Goal: Transaction & Acquisition: Purchase product/service

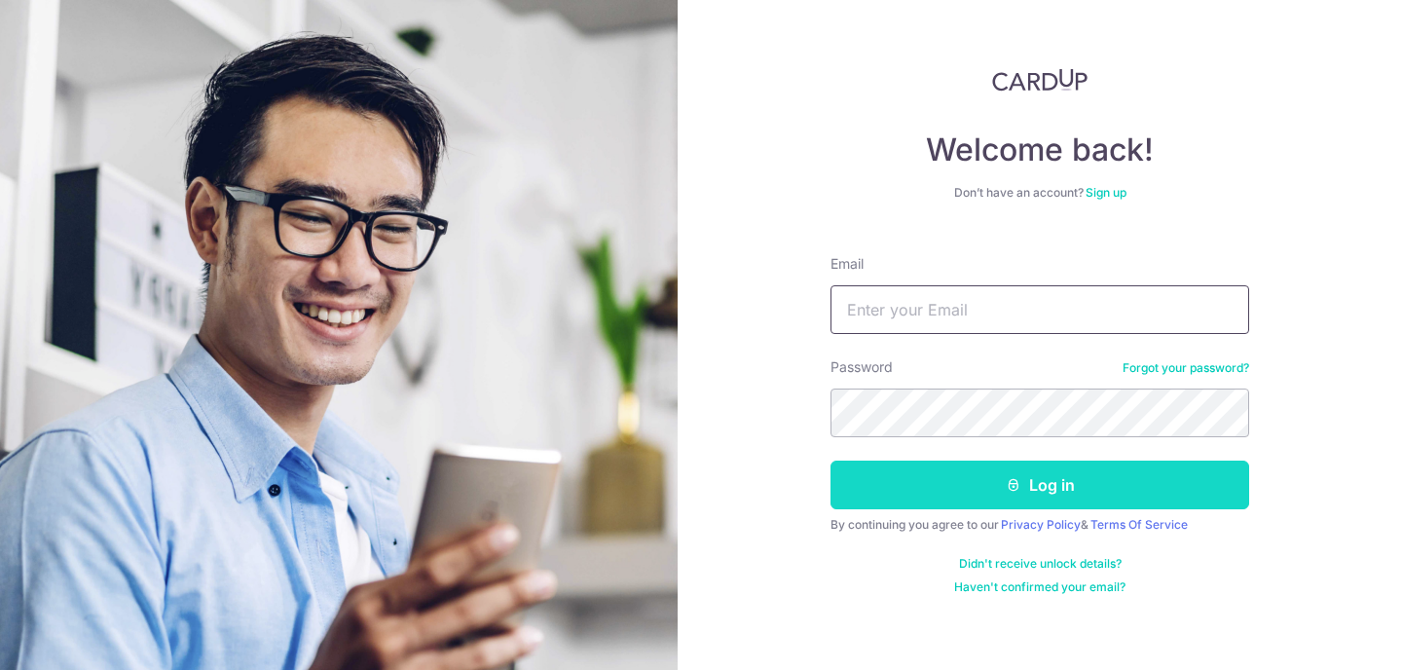
type input "ryanongjh2702@gmail.com"
click at [995, 493] on button "Log in" at bounding box center [1040, 485] width 419 height 49
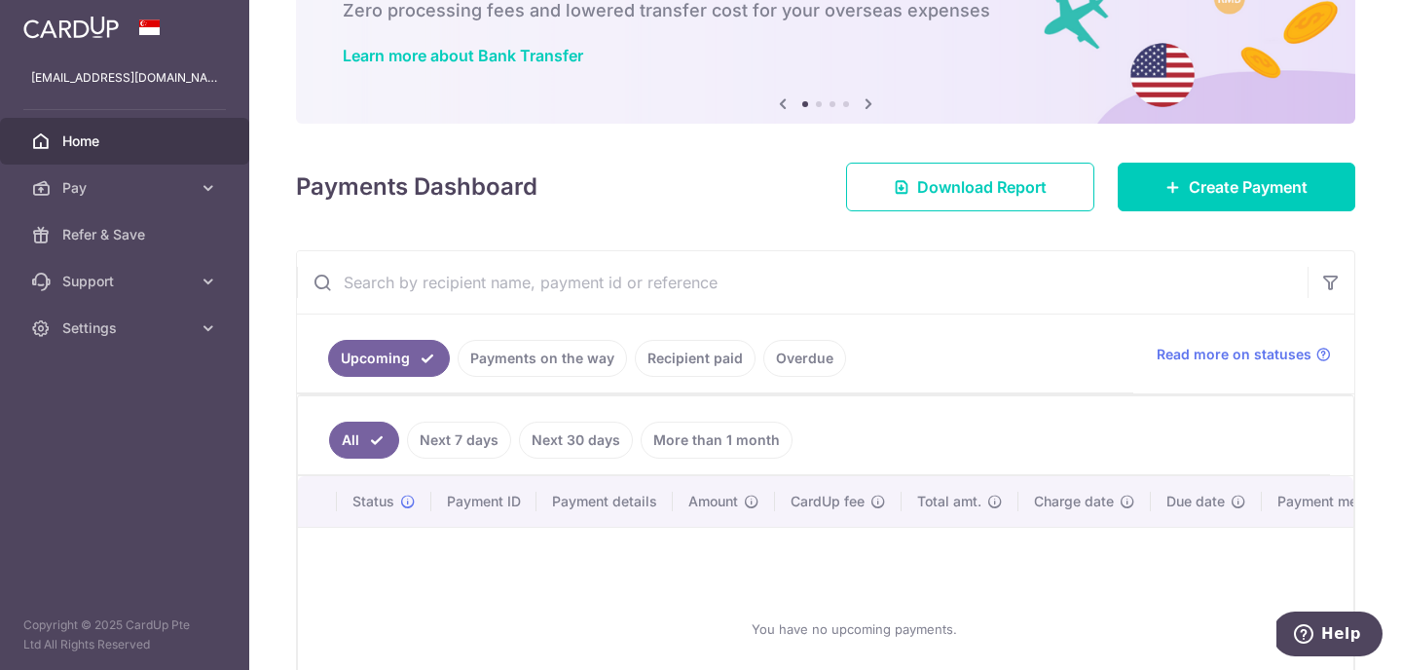
scroll to position [160, 0]
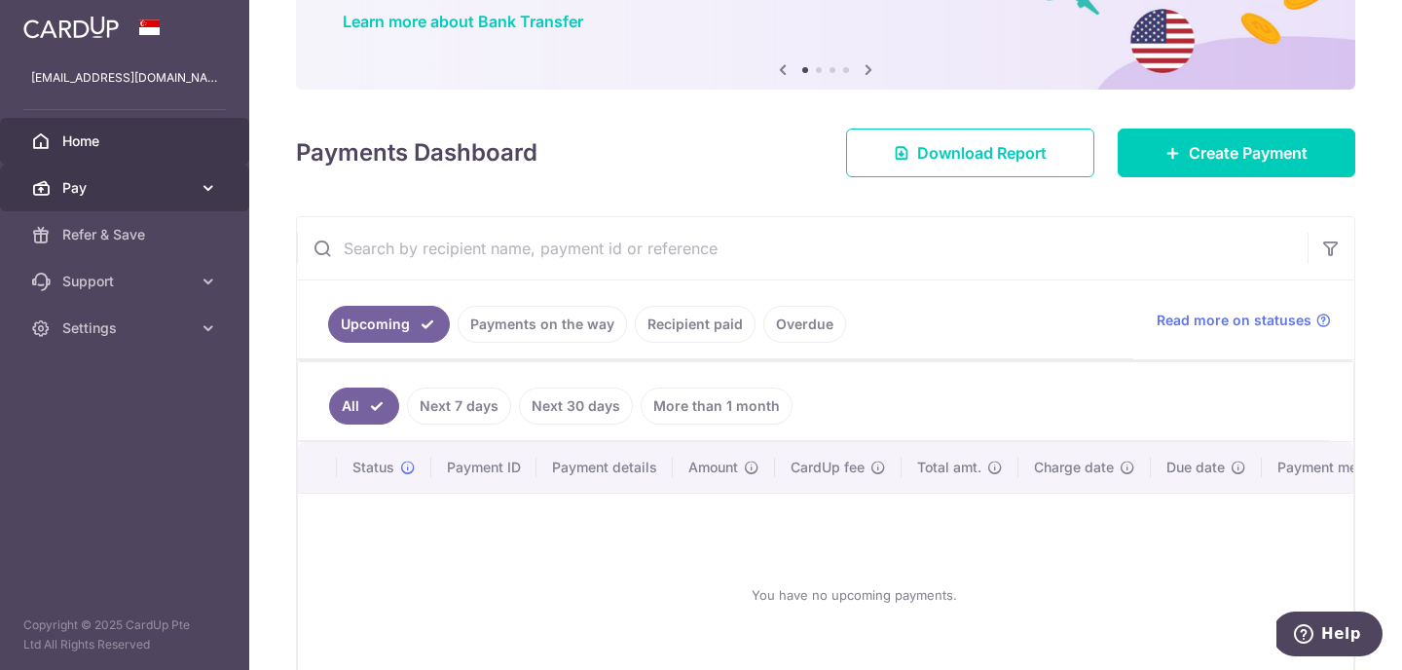
click at [200, 188] on icon at bounding box center [208, 187] width 19 height 19
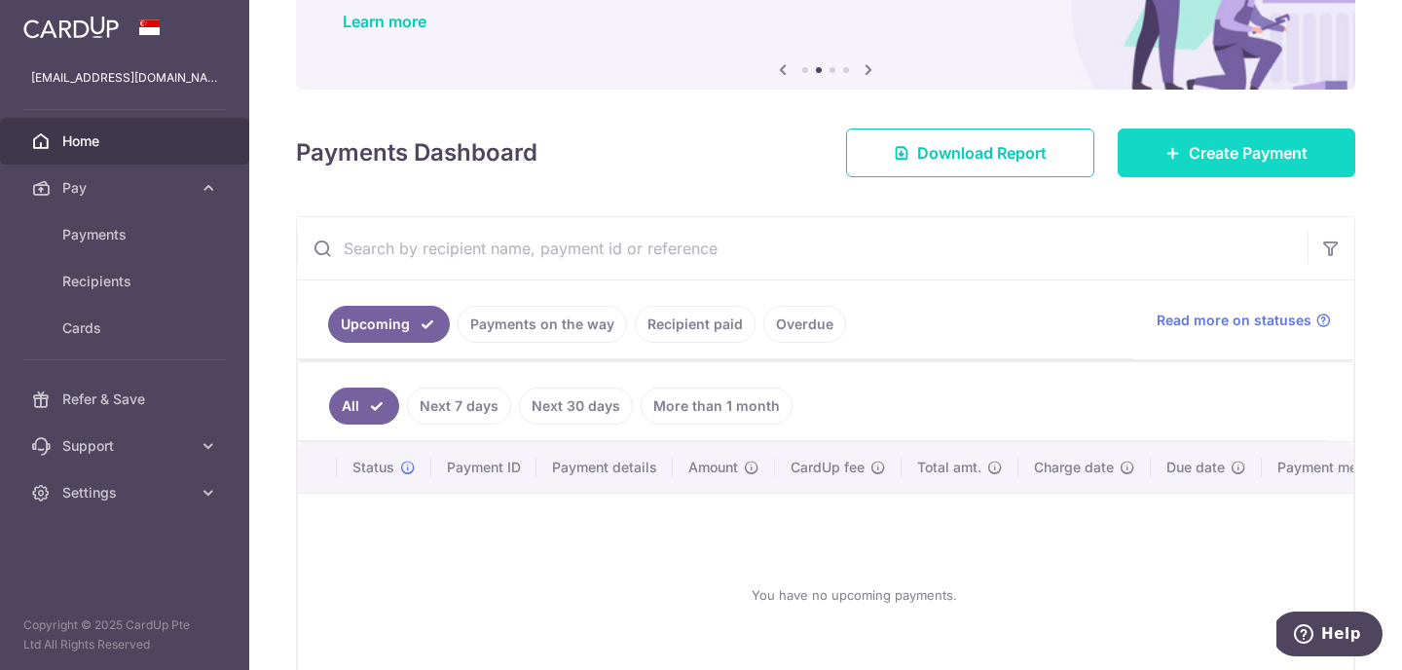
click at [1190, 153] on span "Create Payment" at bounding box center [1248, 152] width 119 height 23
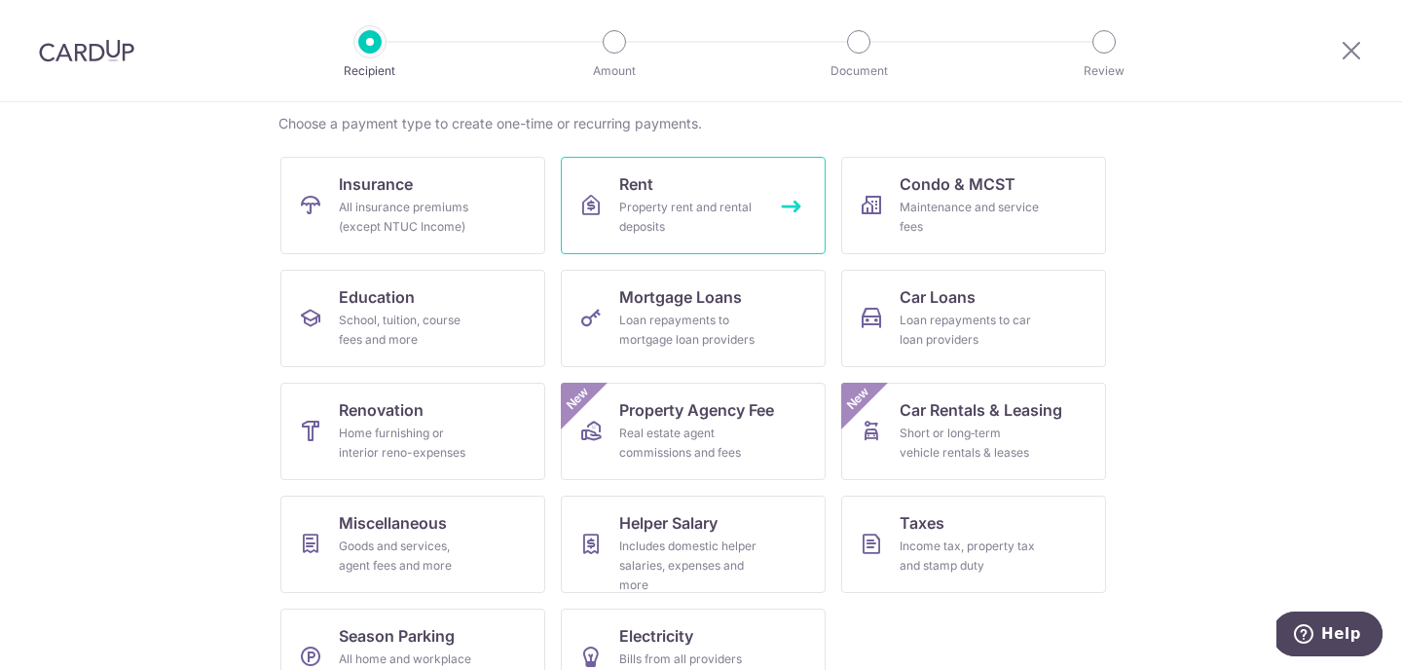
scroll to position [163, 0]
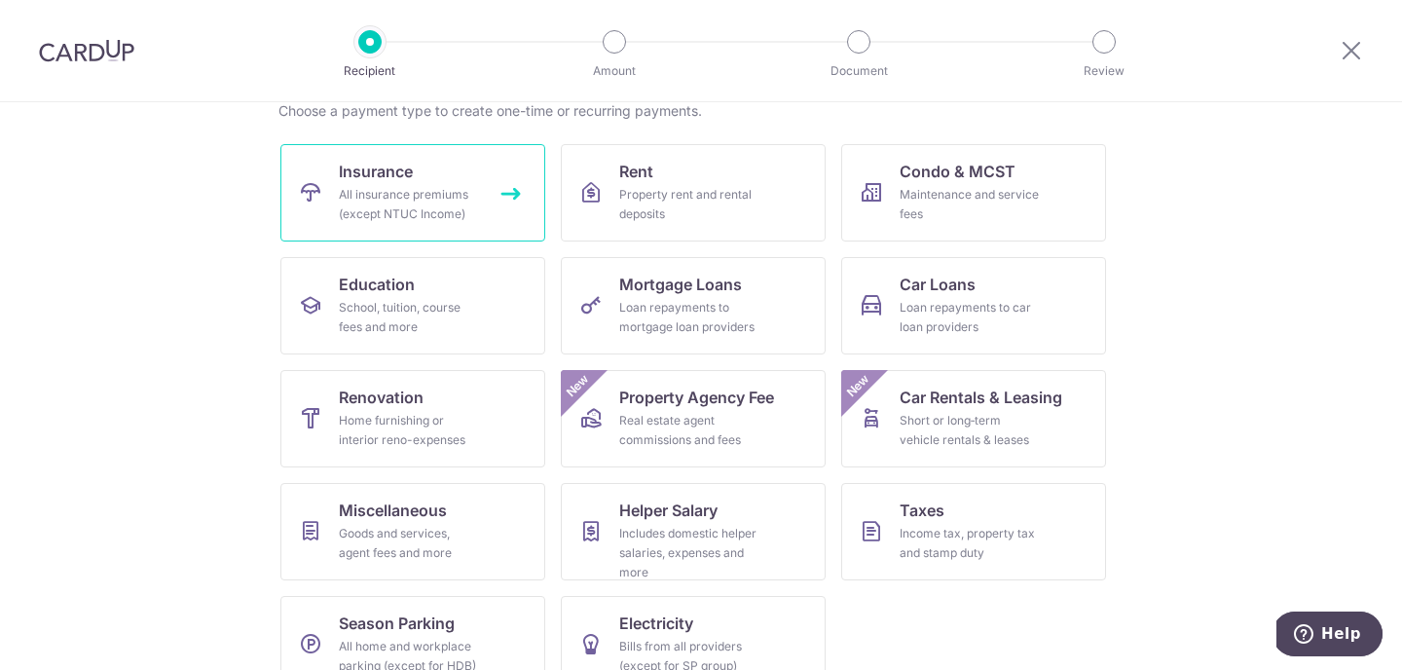
click at [487, 177] on link "Insurance All insurance premiums (except NTUC Income)" at bounding box center [412, 192] width 265 height 97
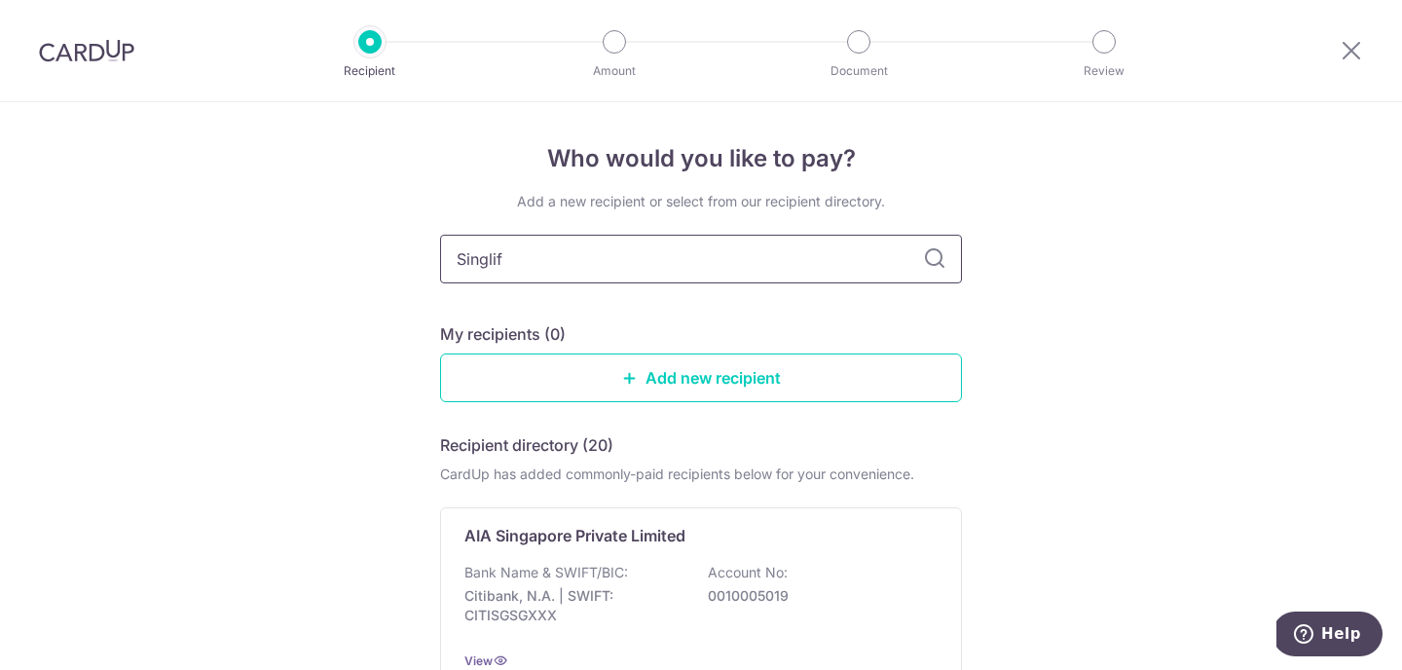
type input "Singlife"
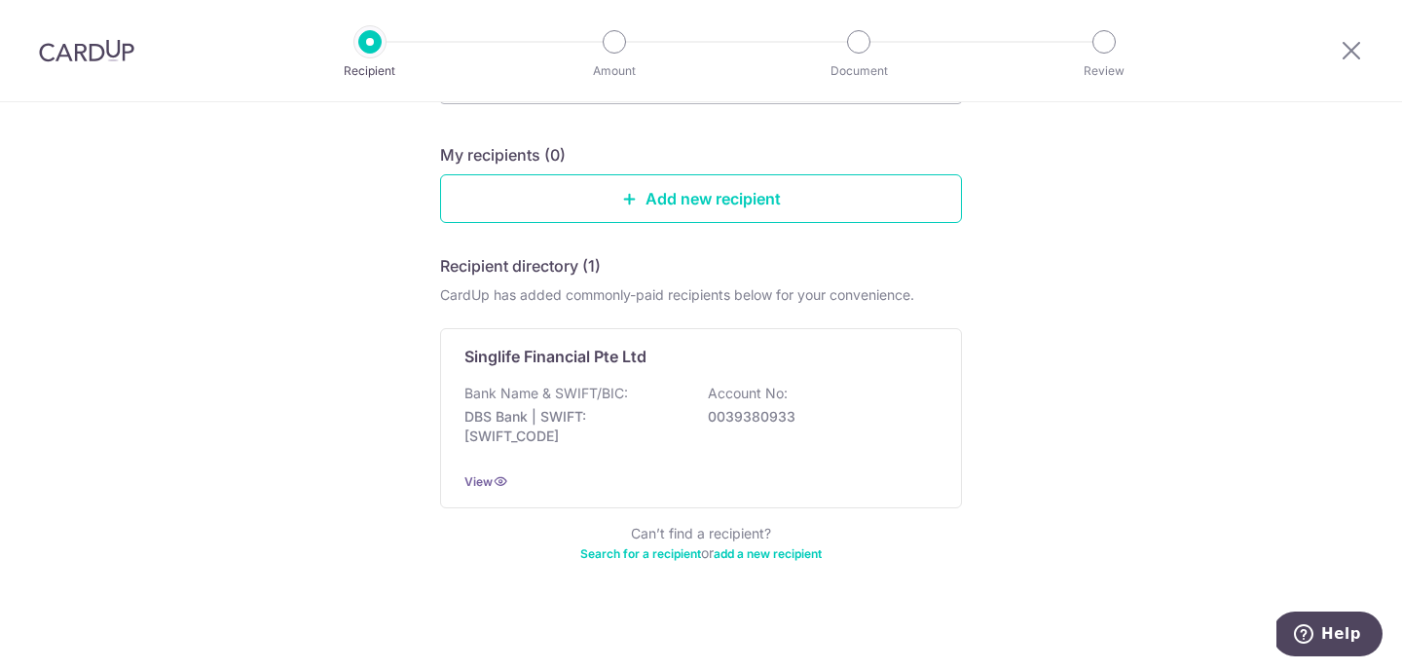
scroll to position [187, 0]
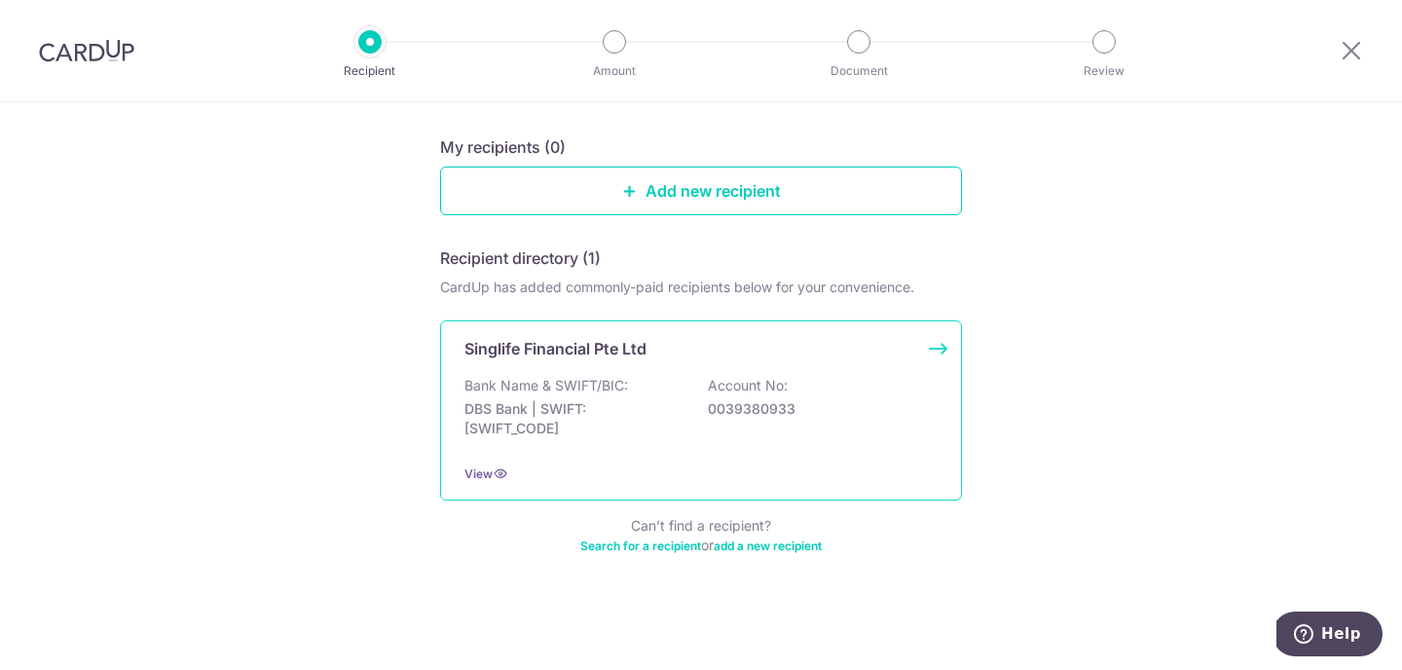
click at [834, 370] on div "Singlife Financial Pte Ltd Bank Name & SWIFT/BIC: DBS Bank | SWIFT: DBSSSGSGXXX…" at bounding box center [701, 410] width 522 height 180
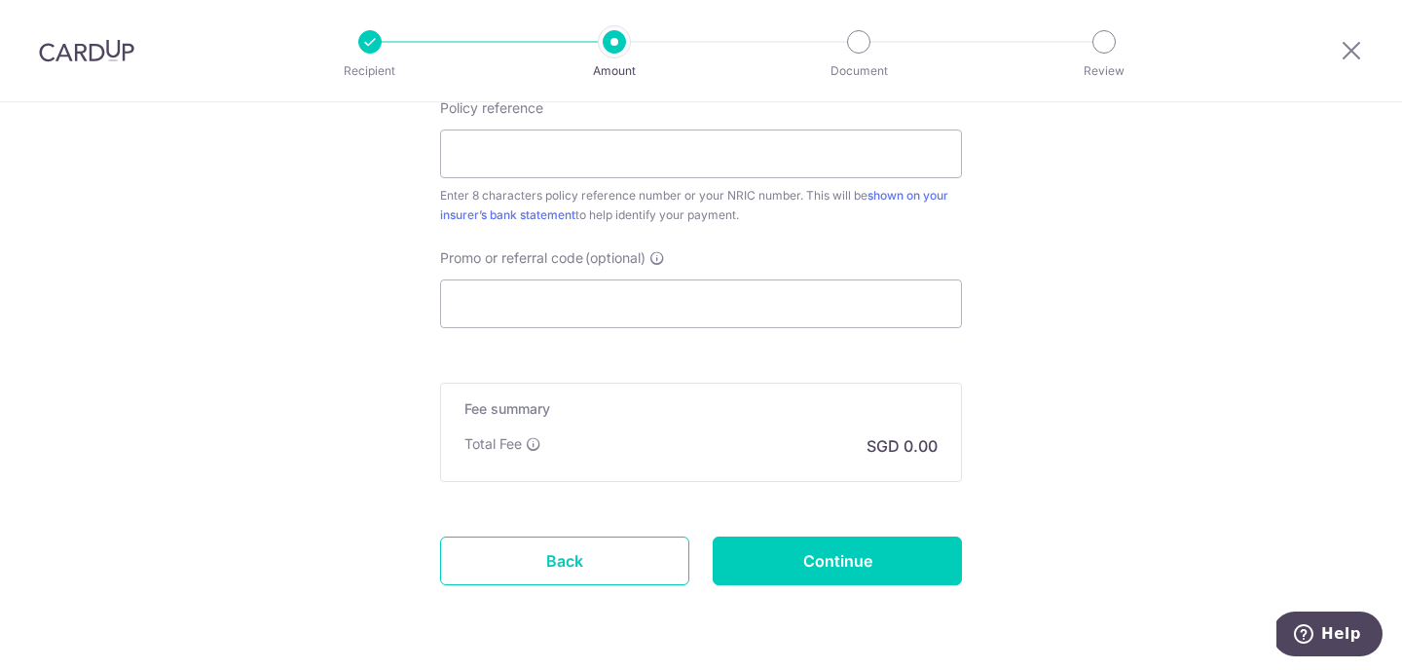
scroll to position [1111, 0]
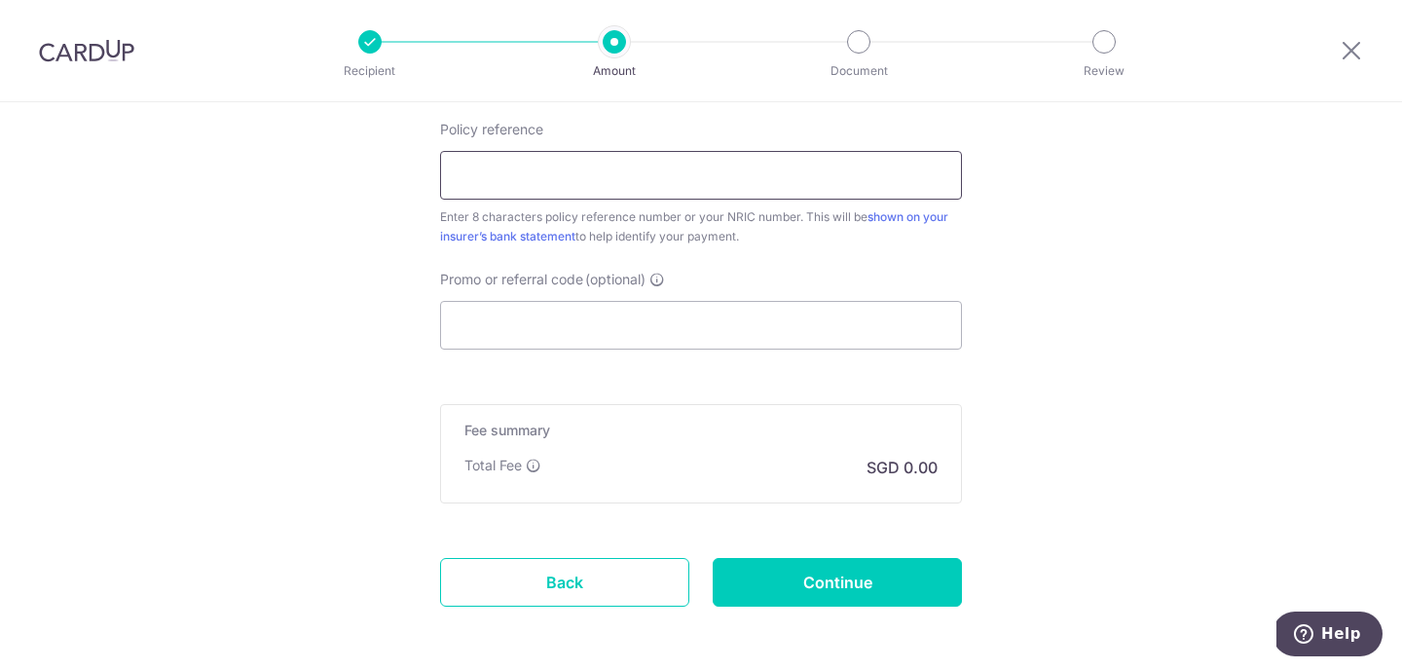
click at [768, 184] on input "Policy reference" at bounding box center [701, 175] width 522 height 49
type input "S9821654E"
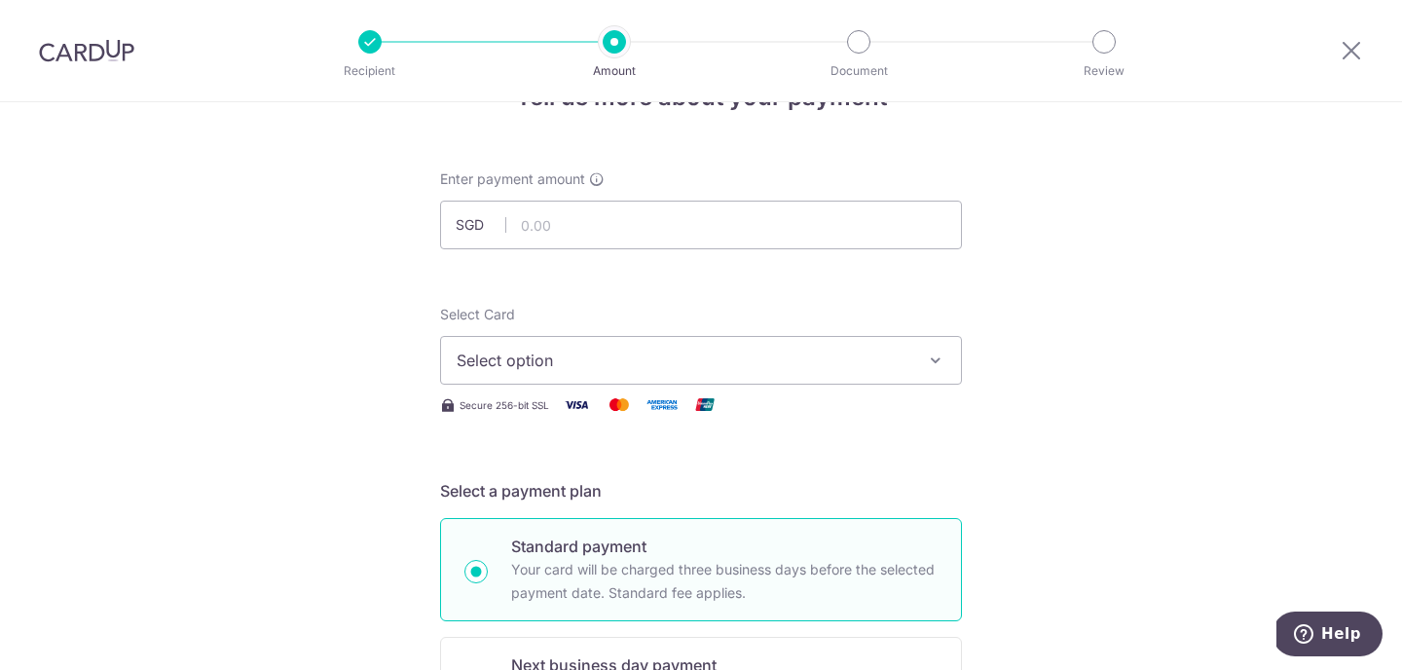
scroll to position [51, 0]
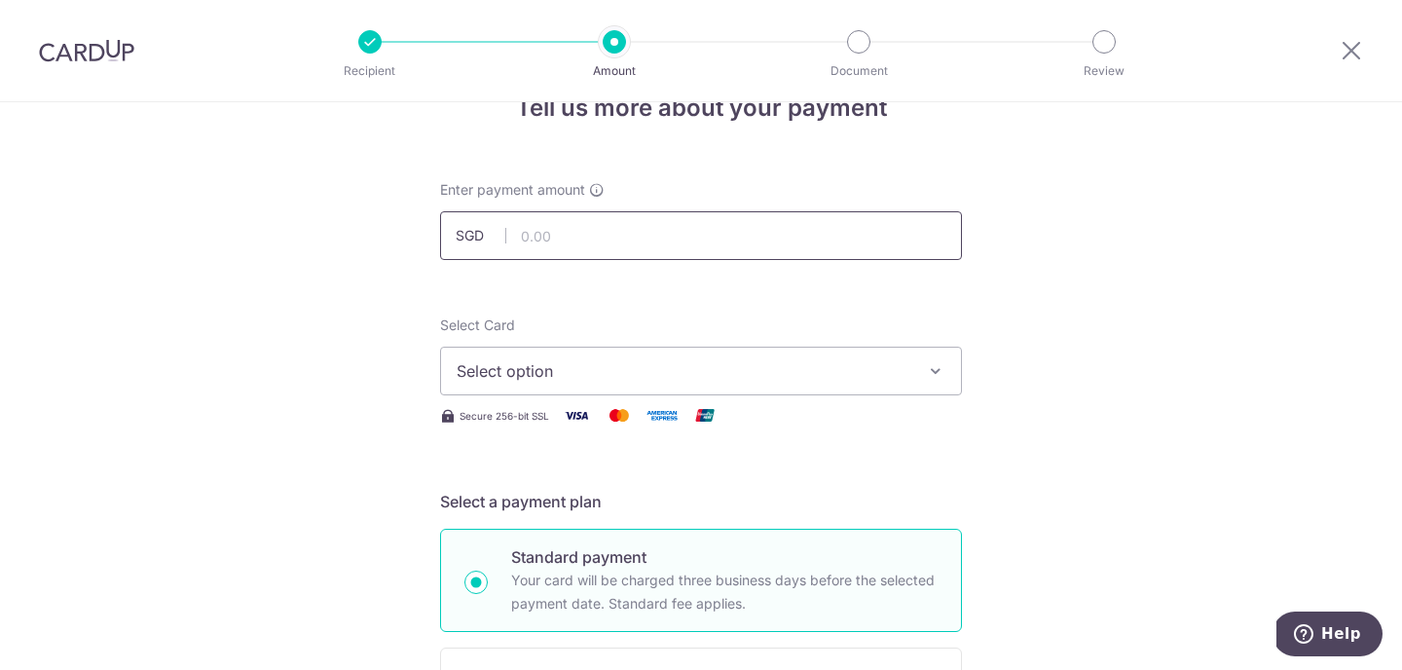
click at [698, 240] on input "text" at bounding box center [701, 235] width 522 height 49
type input "146.64"
click at [881, 363] on span "Select option" at bounding box center [684, 370] width 454 height 23
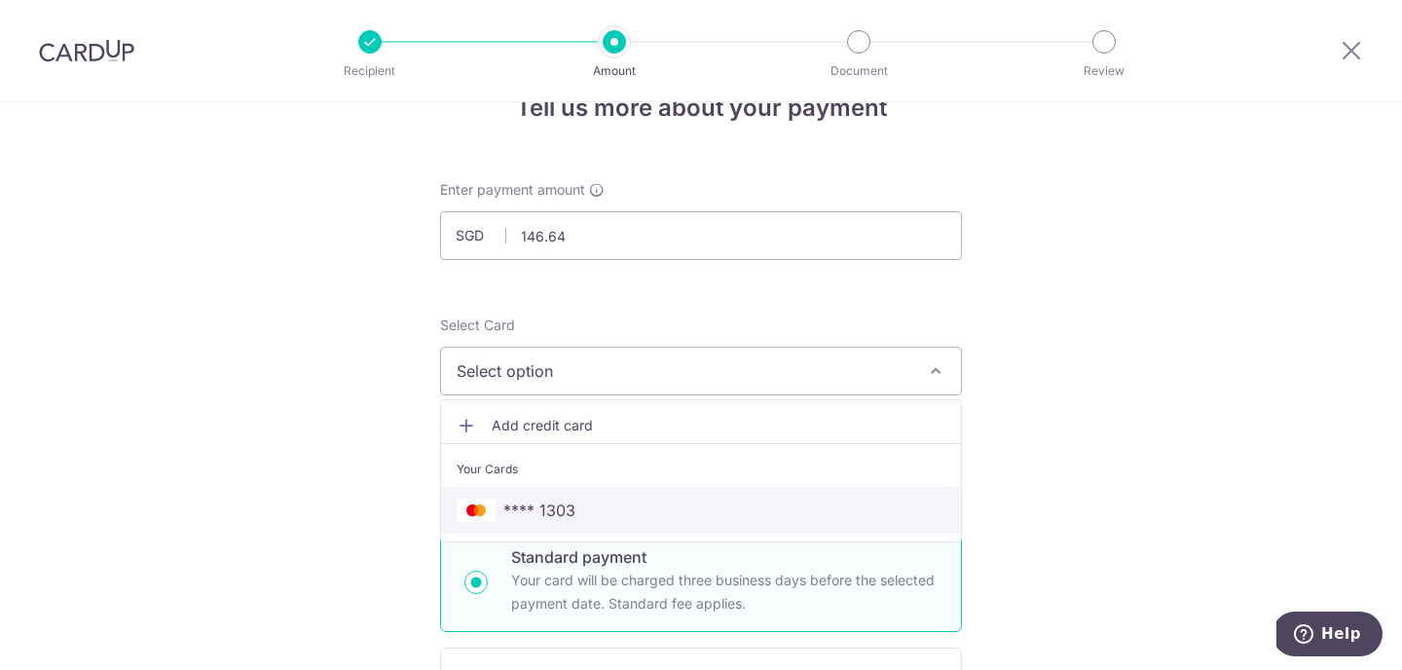
click at [791, 503] on span "**** 1303" at bounding box center [701, 509] width 489 height 23
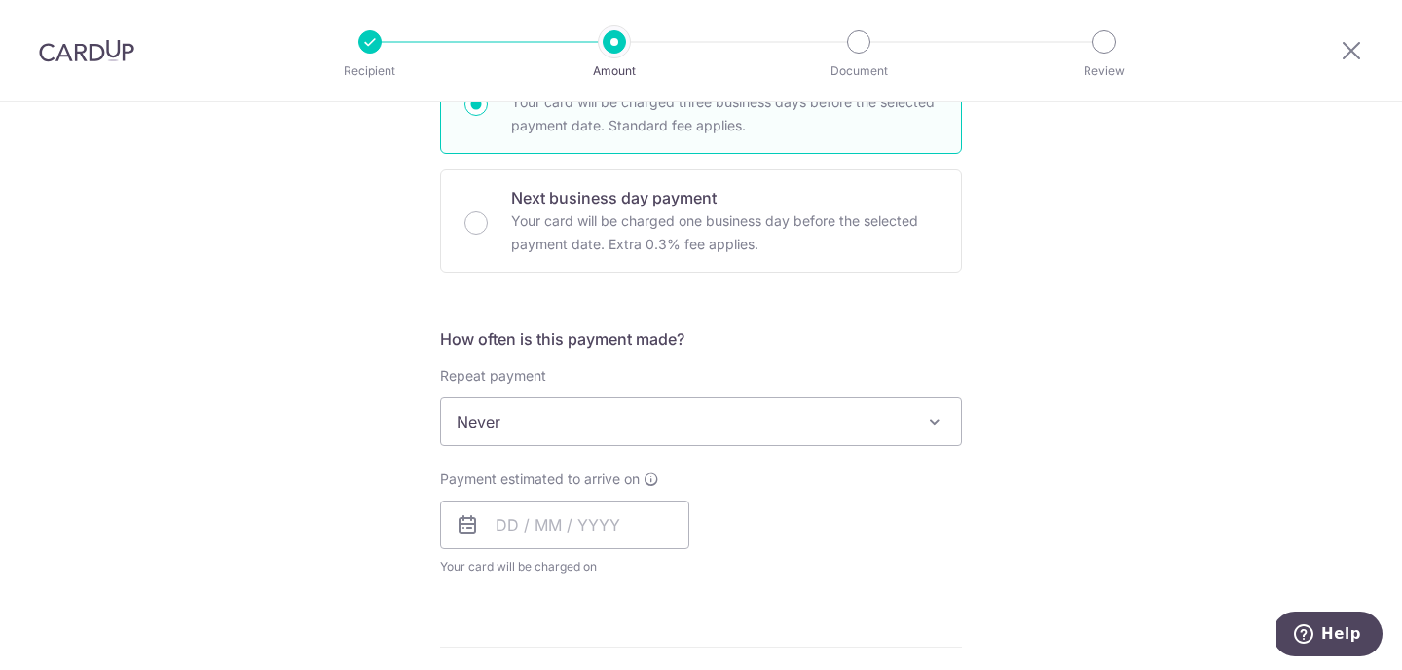
scroll to position [615, 0]
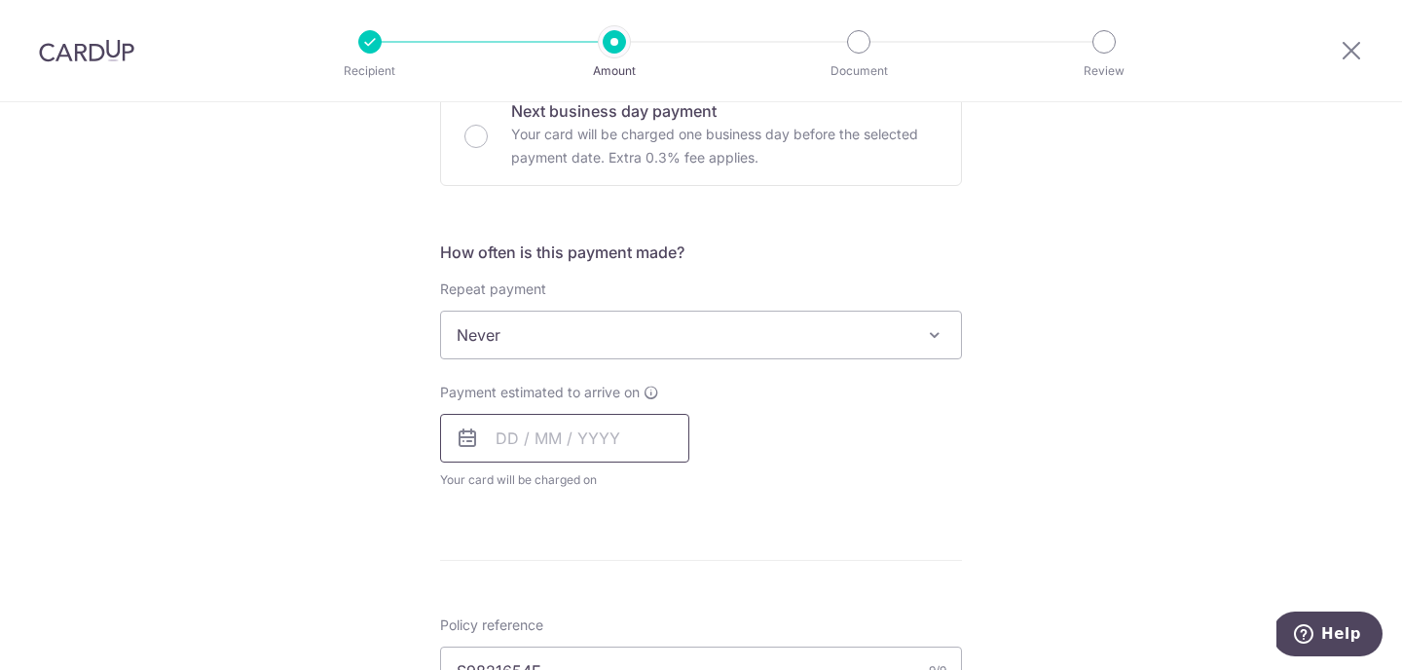
click at [638, 429] on input "text" at bounding box center [564, 438] width 249 height 49
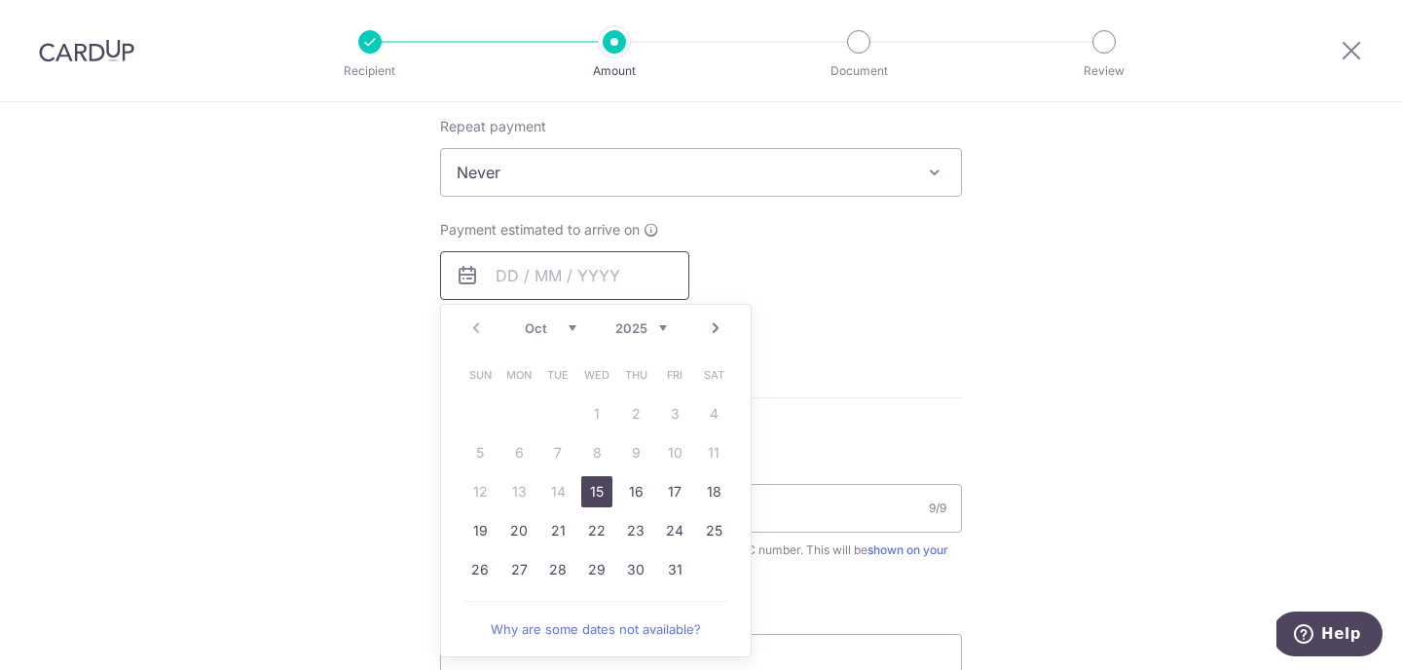
scroll to position [795, 0]
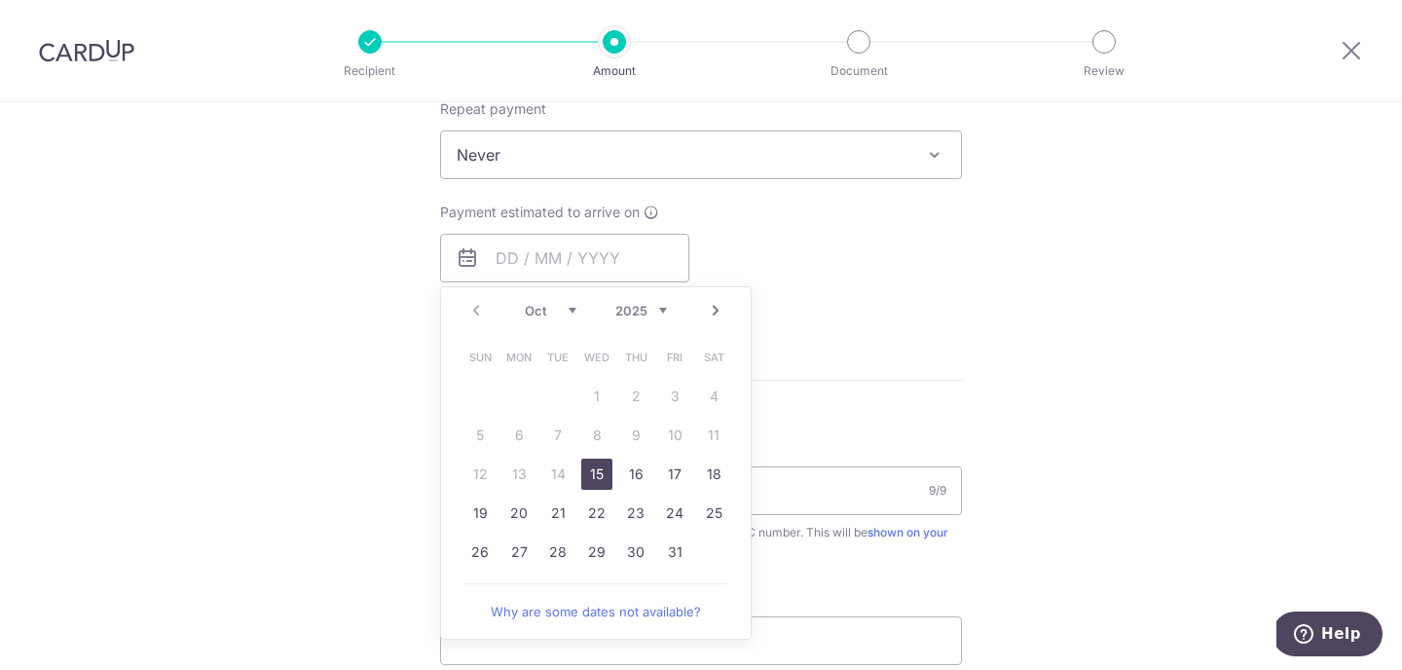
click at [590, 476] on link "15" at bounding box center [596, 474] width 31 height 31
type input "[DATE]"
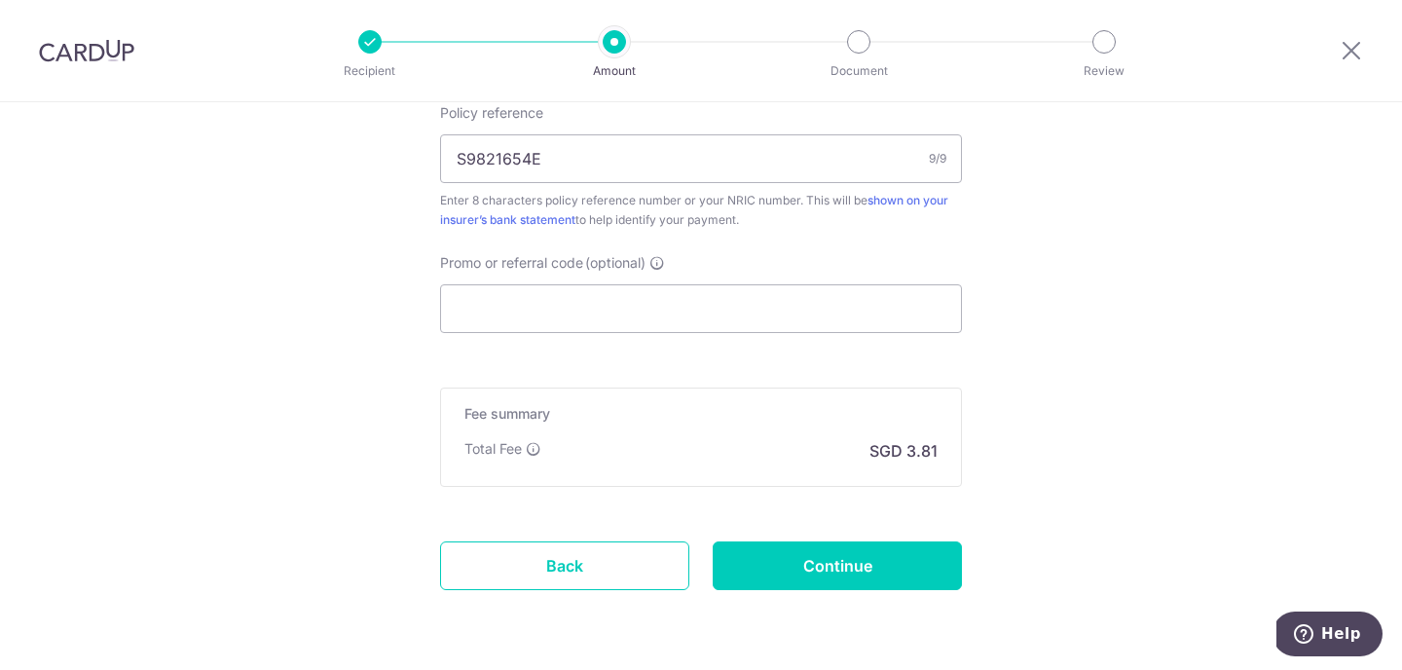
scroll to position [1213, 0]
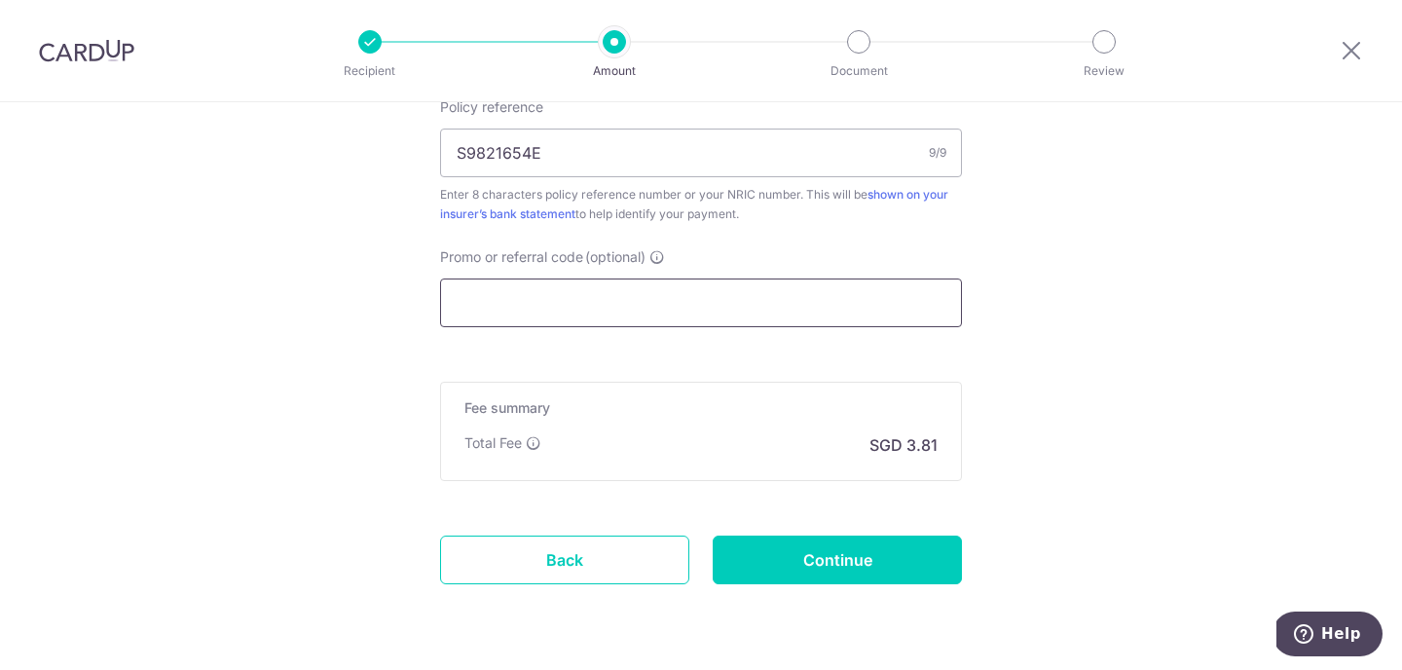
click at [646, 312] on input "Promo or referral code (optional)" at bounding box center [701, 302] width 522 height 49
paste input "OFF225"
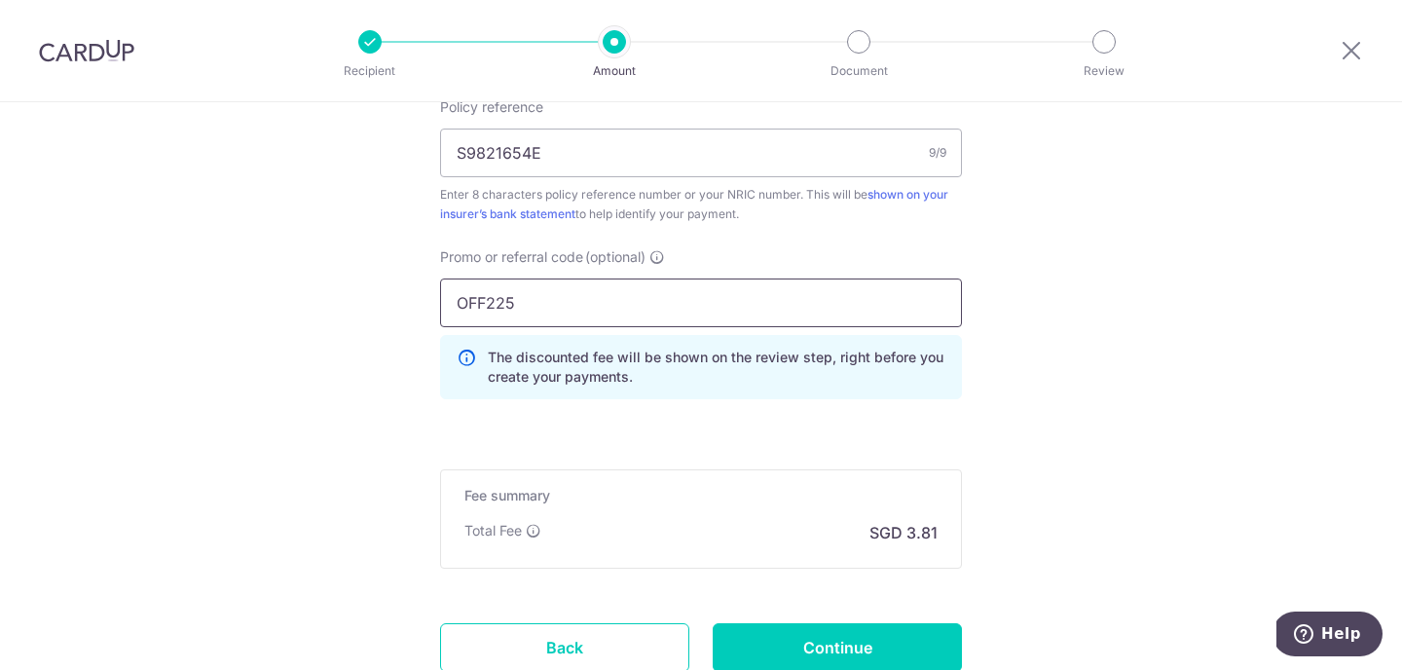
type input "OFF225"
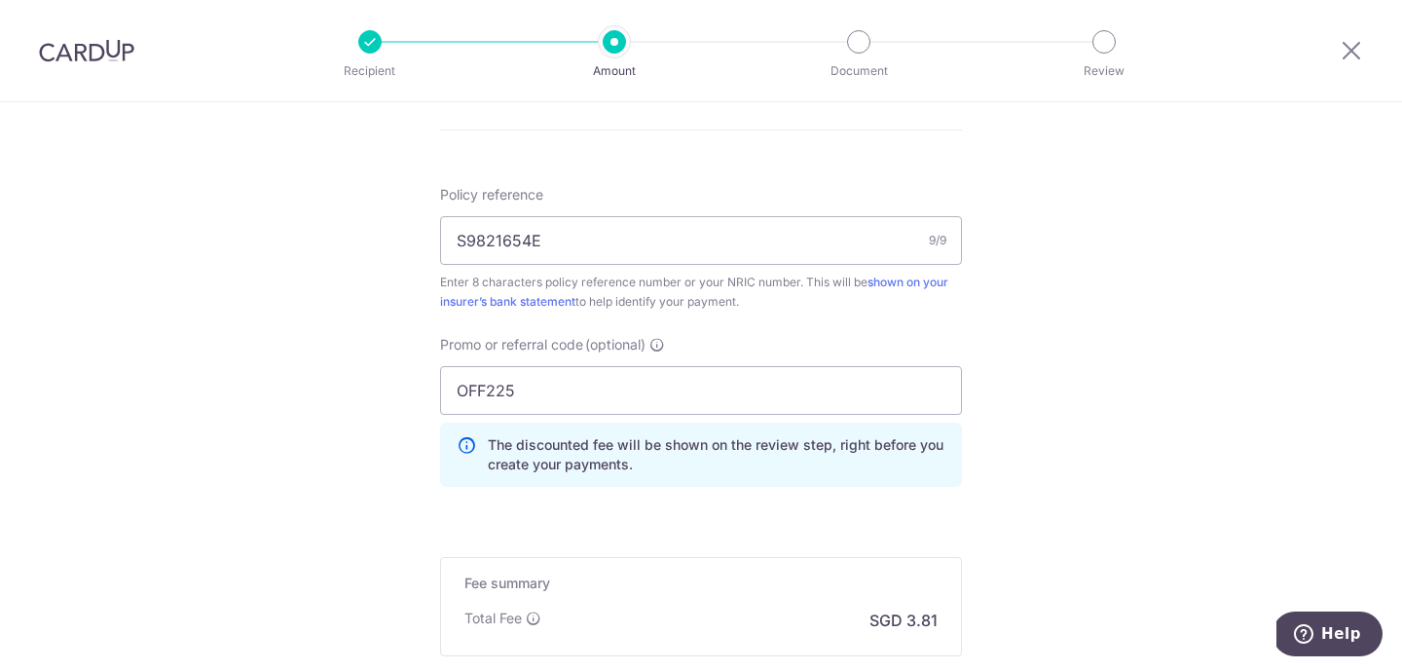
scroll to position [1361, 0]
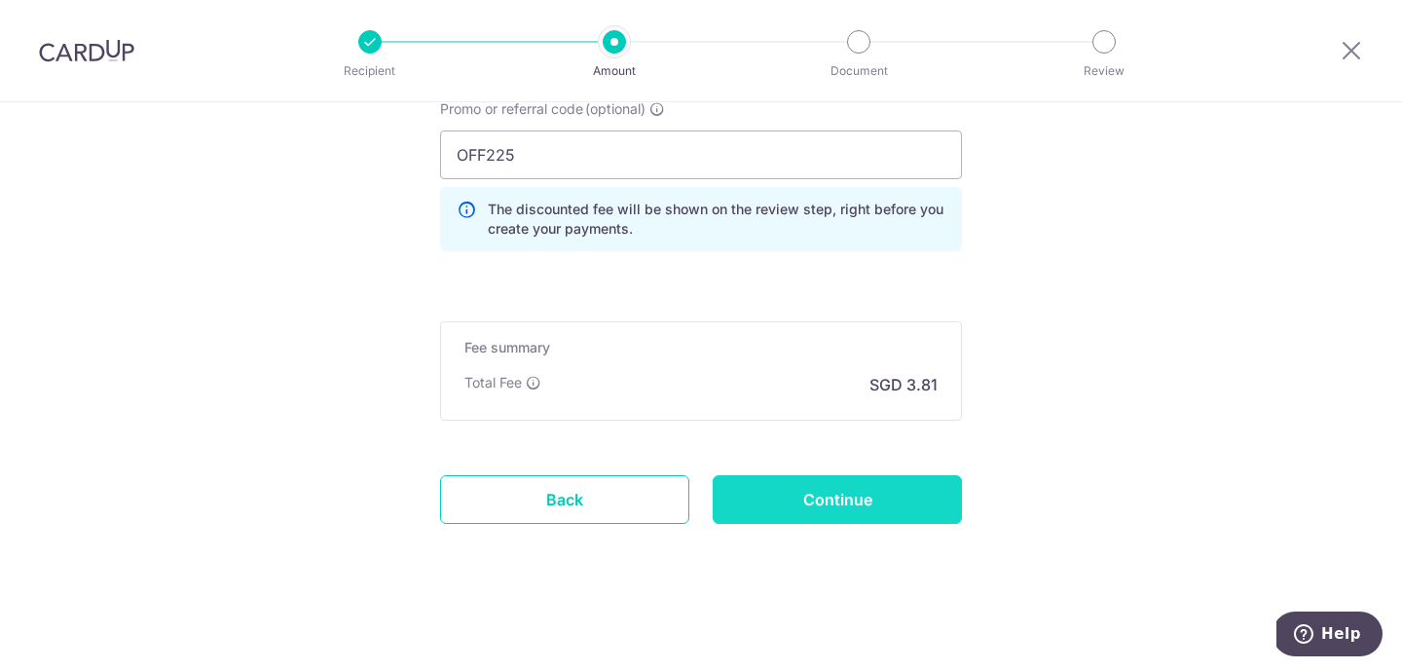
click at [865, 491] on input "Continue" at bounding box center [837, 499] width 249 height 49
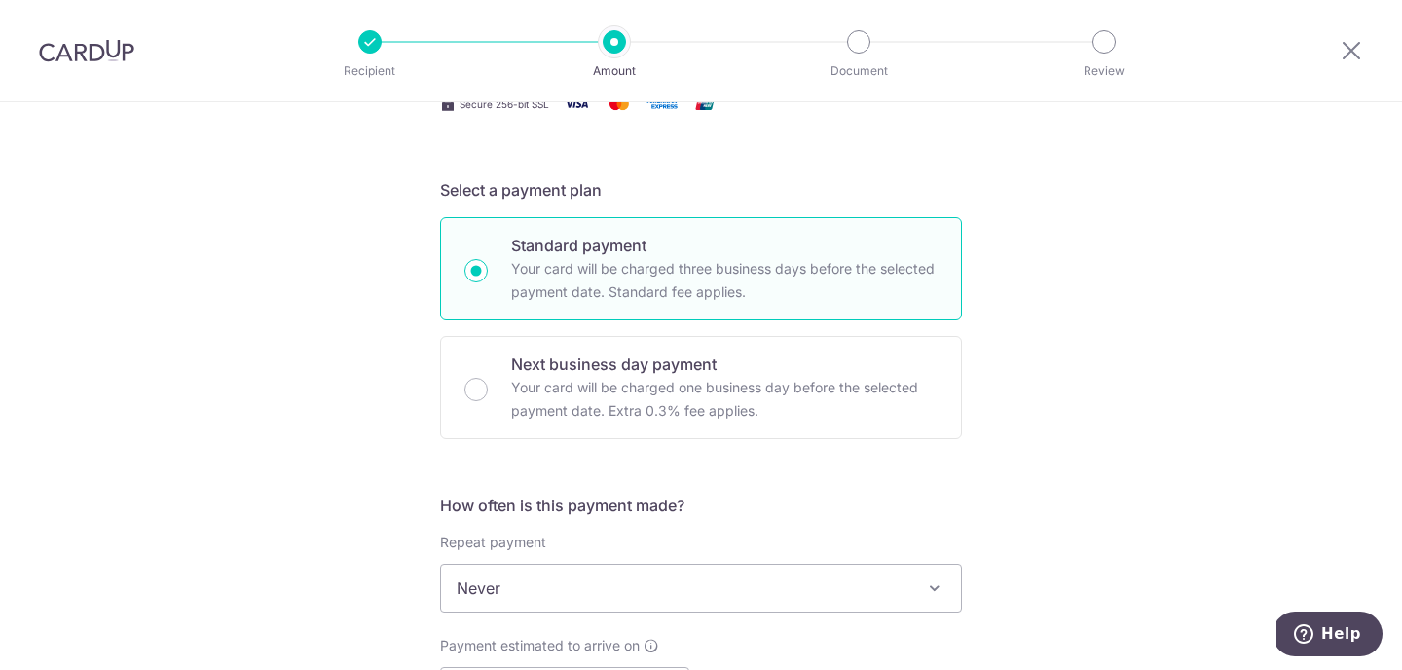
scroll to position [258, 0]
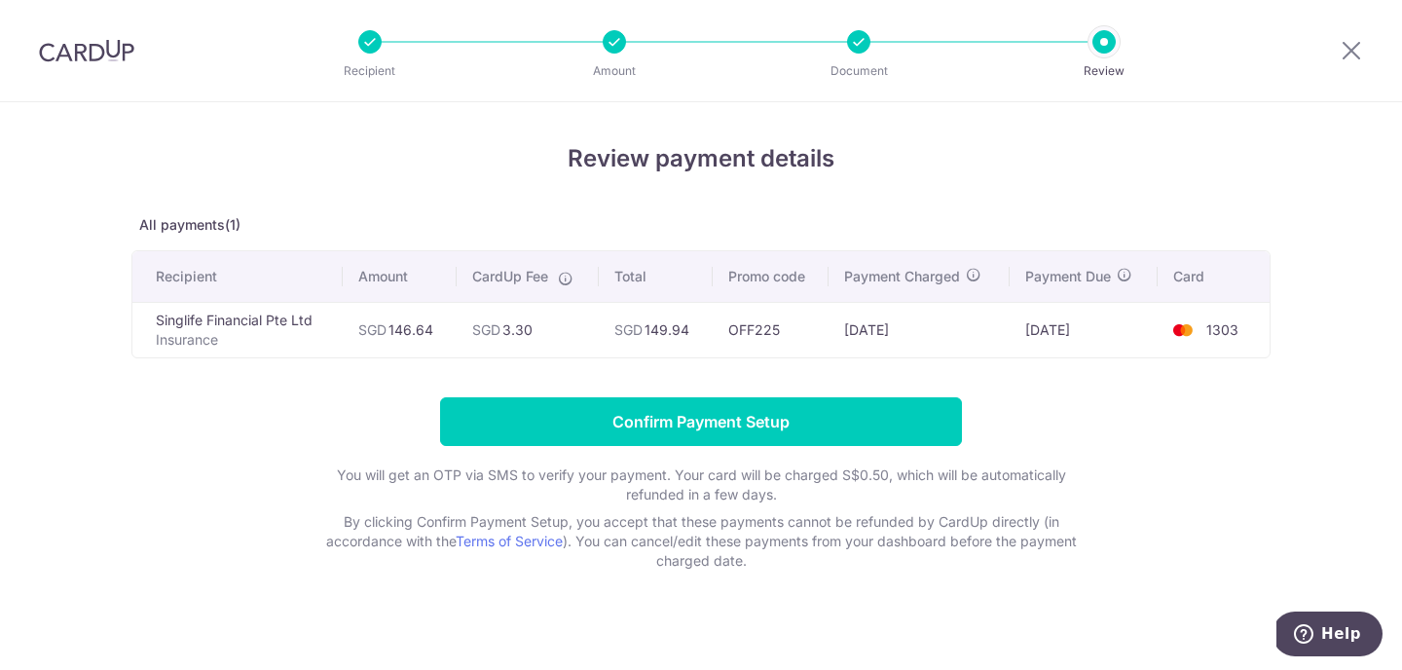
scroll to position [16, 0]
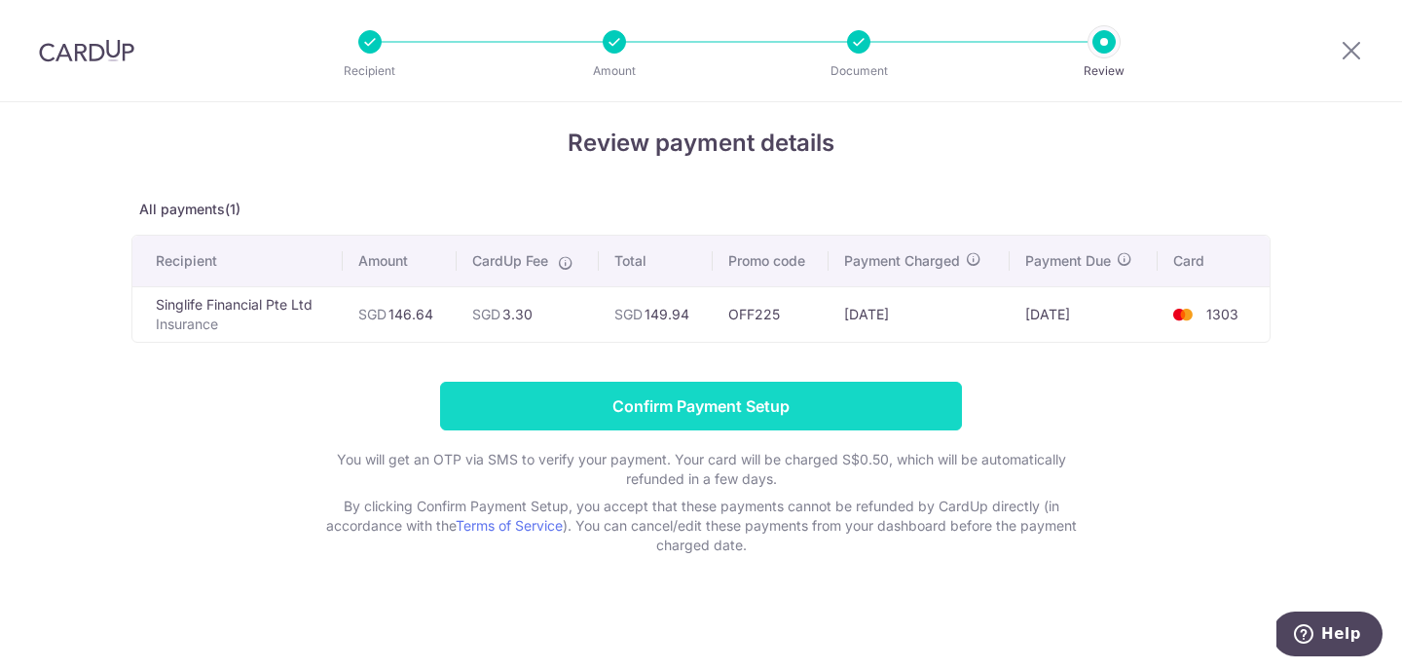
click at [730, 388] on input "Confirm Payment Setup" at bounding box center [701, 406] width 522 height 49
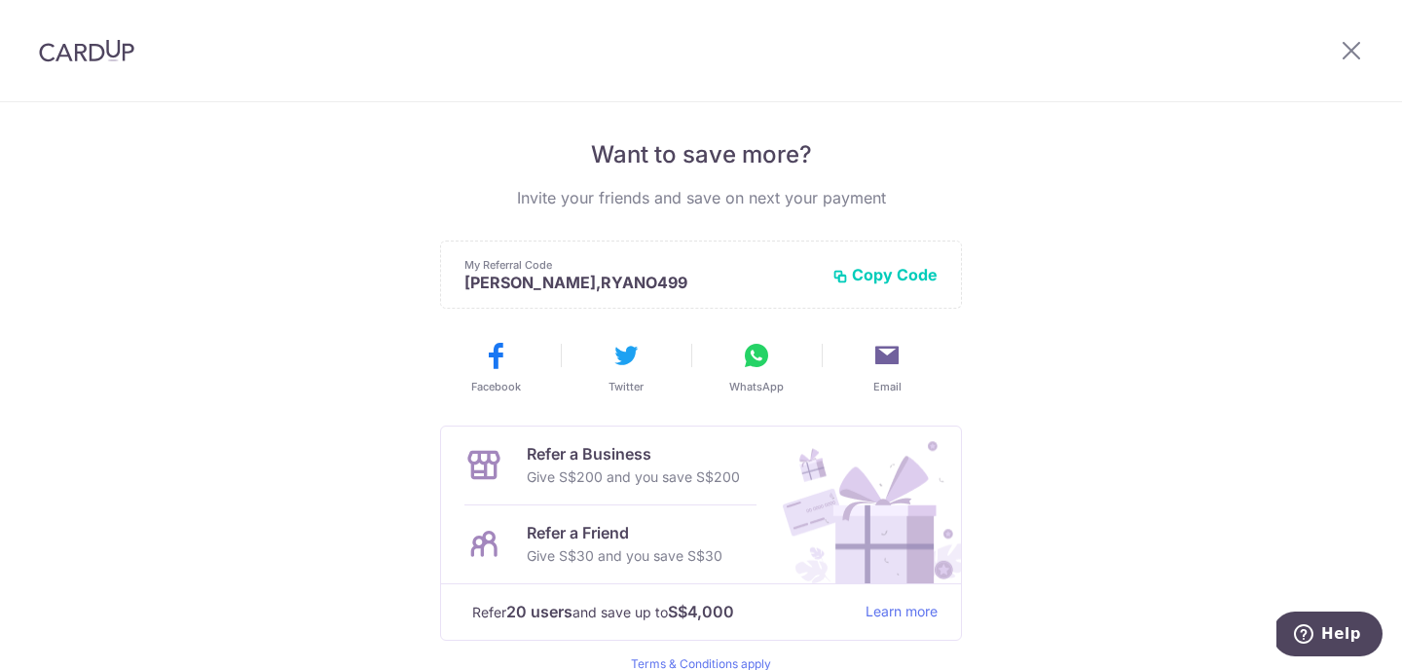
scroll to position [472, 0]
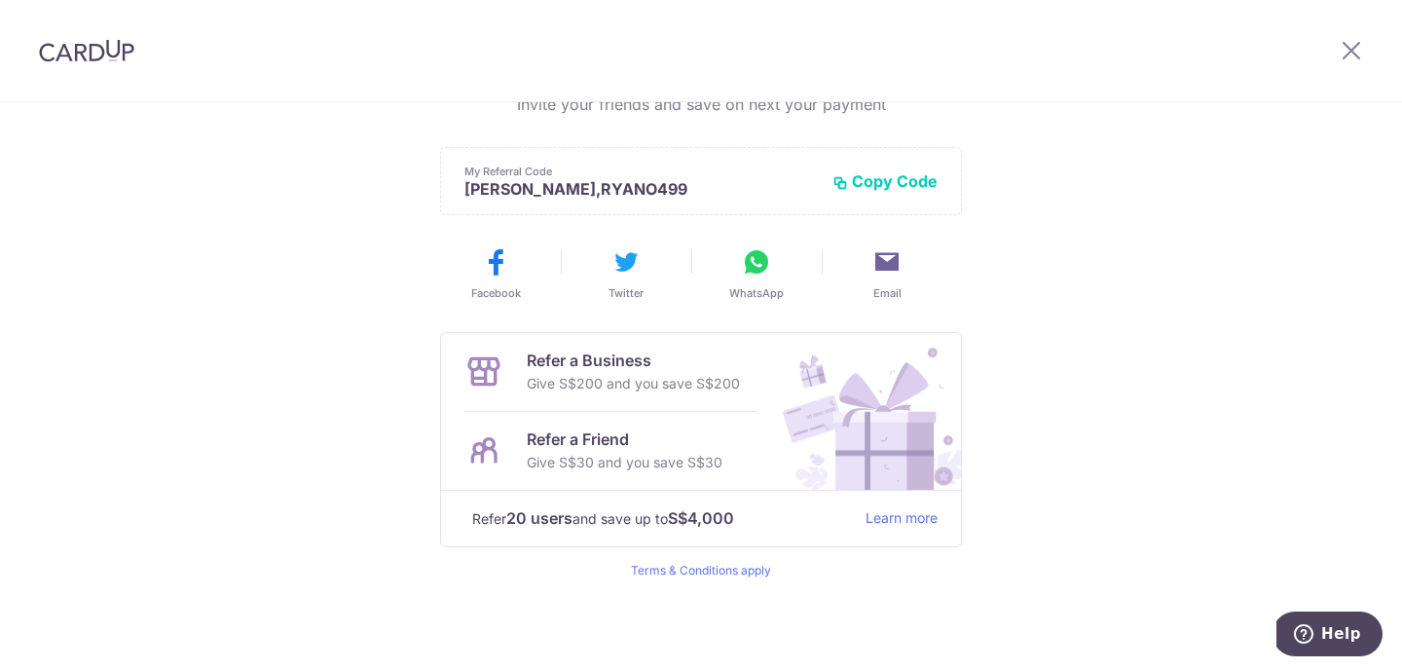
click at [889, 185] on button "Copy Code" at bounding box center [884, 180] width 105 height 19
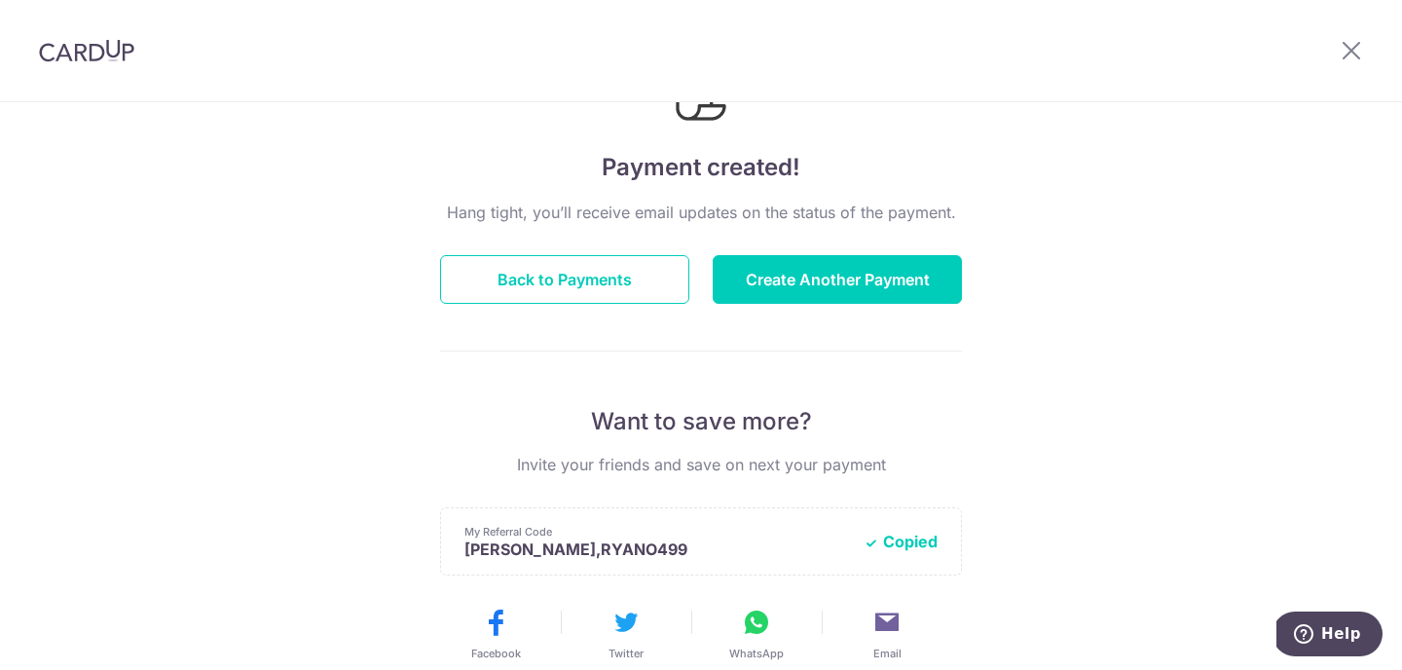
scroll to position [95, 0]
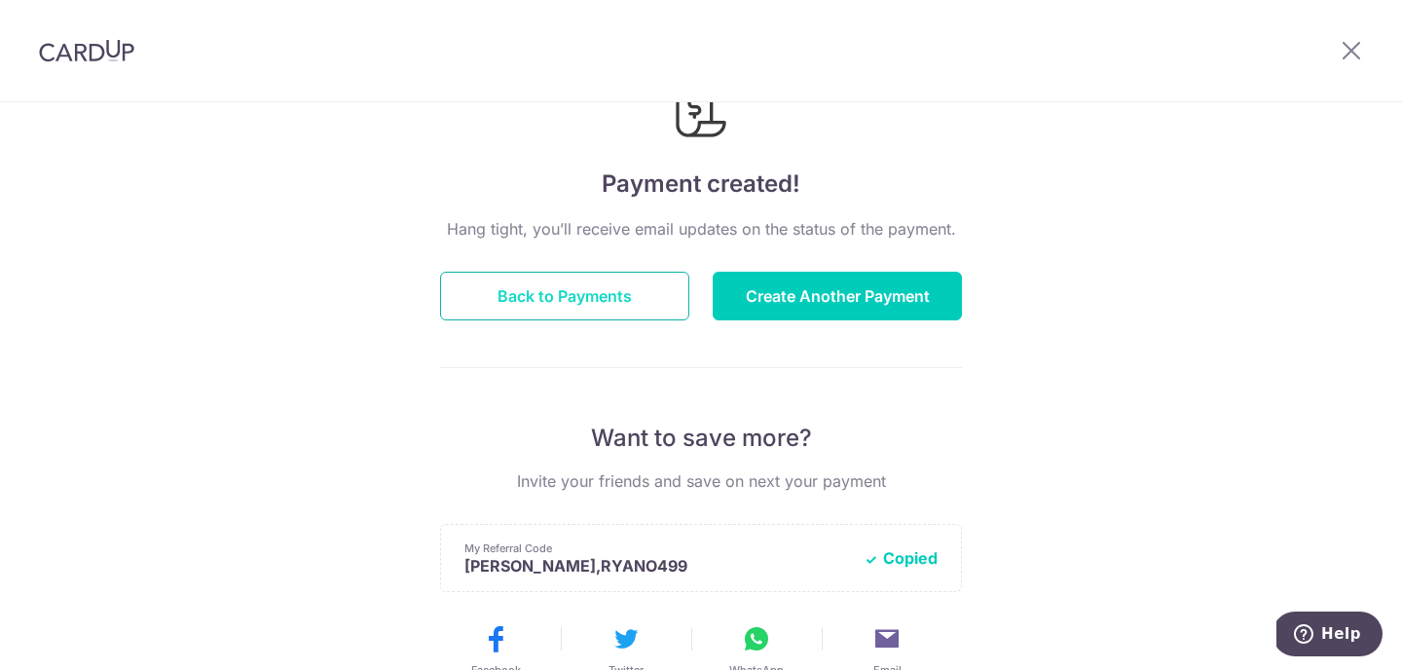
click at [652, 293] on button "Back to Payments" at bounding box center [564, 296] width 249 height 49
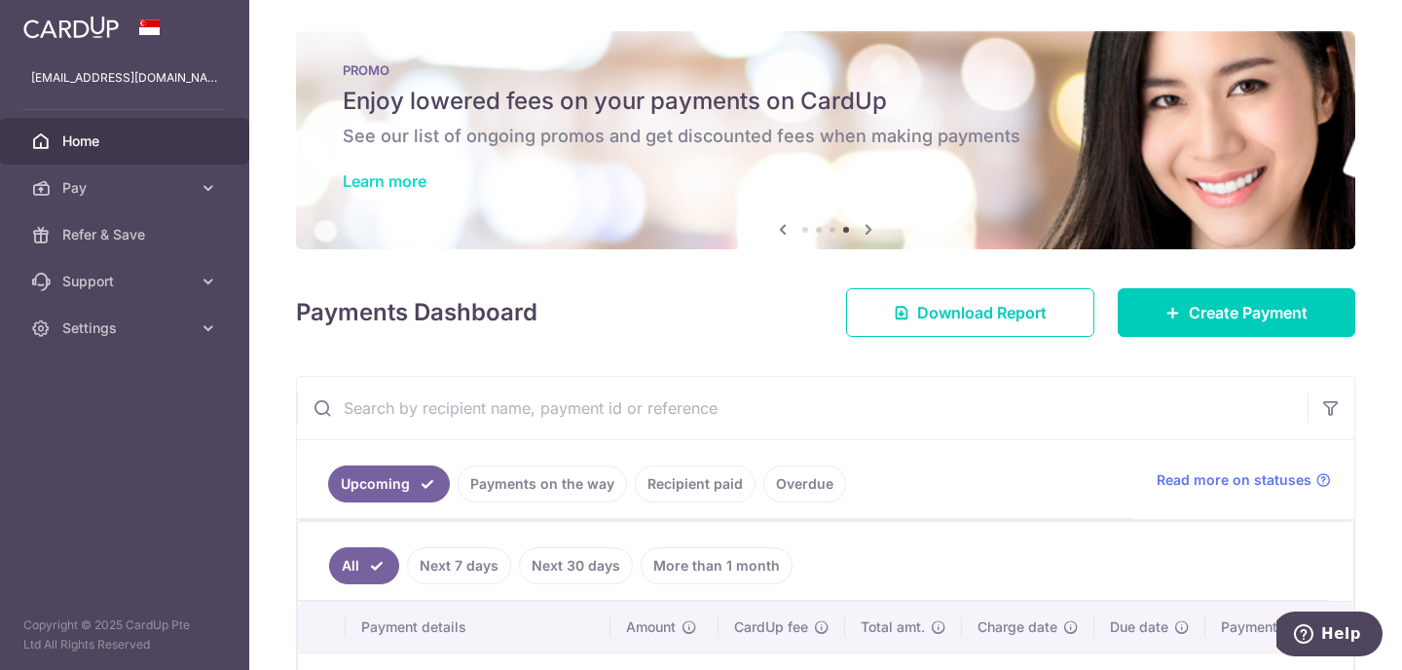
click at [377, 179] on link "Learn more" at bounding box center [385, 180] width 84 height 19
